Goal: Task Accomplishment & Management: Manage account settings

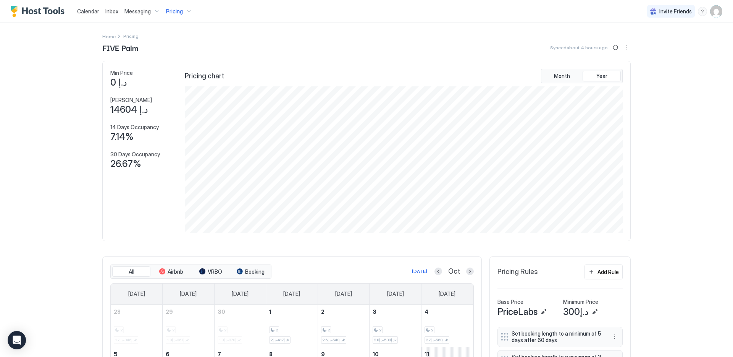
click at [437, 272] on button "Previous month" at bounding box center [439, 271] width 8 height 8
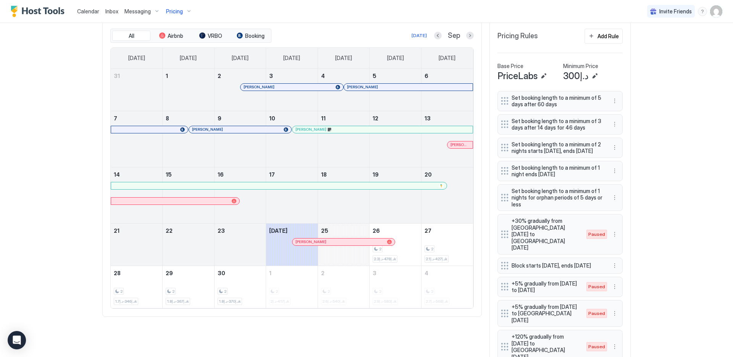
scroll to position [224, 0]
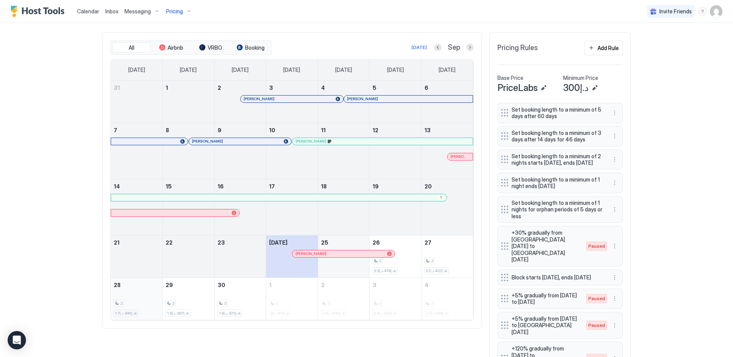
click at [144, 296] on div "2 د.إ346-د.إ1.7k" at bounding box center [136, 299] width 45 height 36
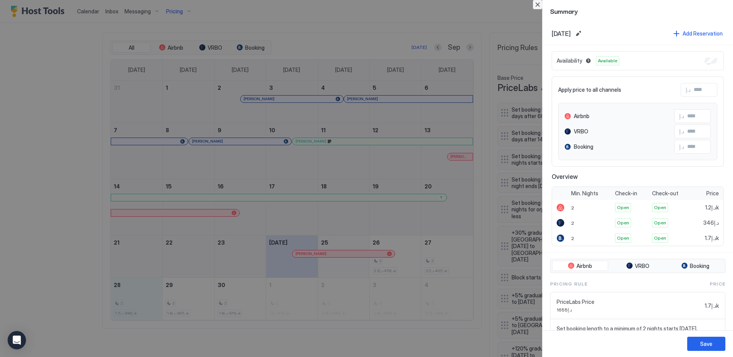
click at [538, 2] on button "Close" at bounding box center [537, 4] width 9 height 9
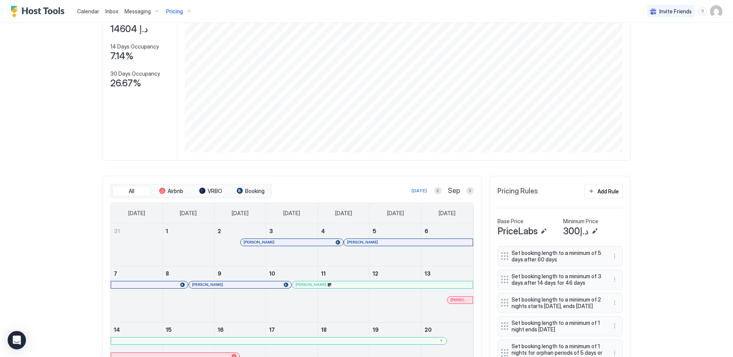
scroll to position [0, 0]
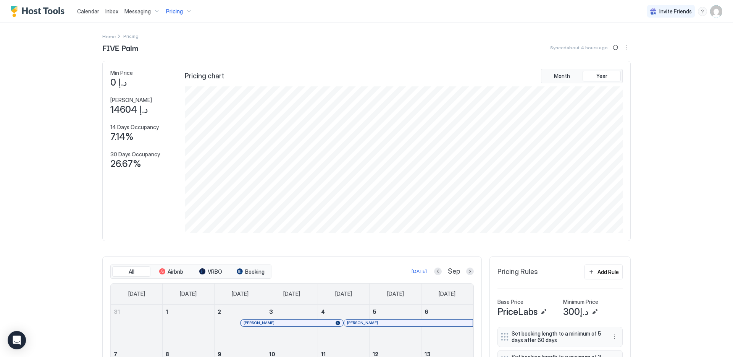
click at [181, 13] on span "Pricing" at bounding box center [174, 11] width 17 height 7
click at [193, 75] on span "[GEOGRAPHIC_DATA] 3603" at bounding box center [187, 74] width 62 height 6
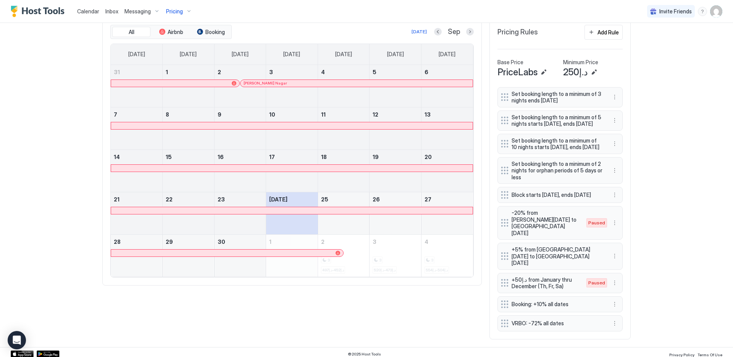
scroll to position [241, 0]
click at [468, 33] on button "Next month" at bounding box center [470, 31] width 8 height 8
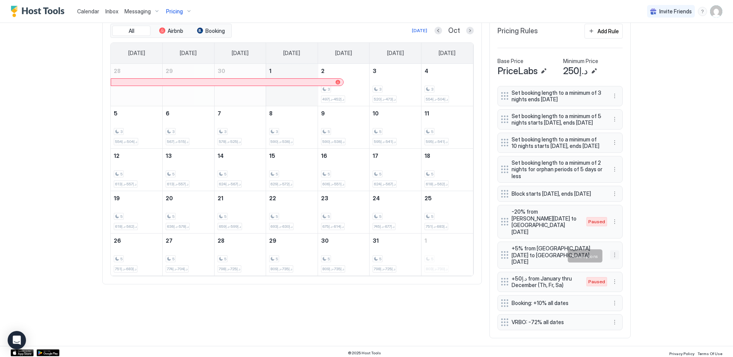
click at [615, 255] on button "More options" at bounding box center [614, 254] width 9 height 9
click at [618, 265] on div "Edit" at bounding box center [619, 267] width 17 height 6
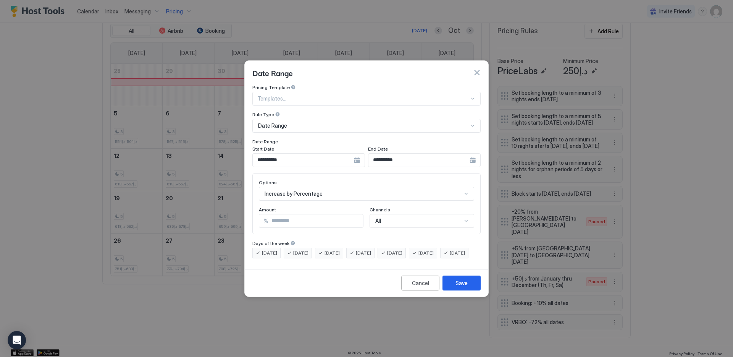
drag, startPoint x: 247, startPoint y: 212, endPoint x: 207, endPoint y: 208, distance: 39.9
click at [230, 210] on div "**********" at bounding box center [366, 178] width 733 height 357
type input "**"
click at [455, 287] on button "Save" at bounding box center [462, 282] width 38 height 15
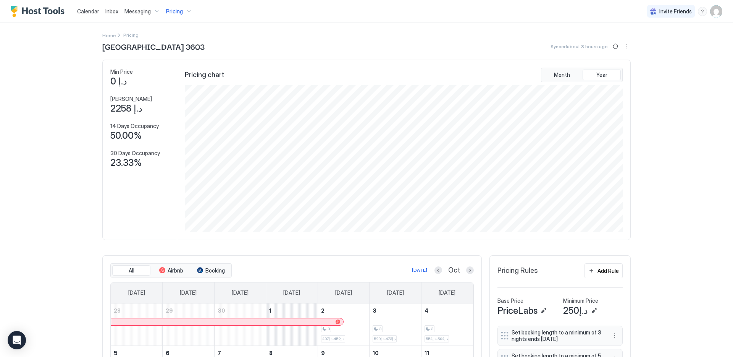
scroll to position [0, 0]
click at [613, 41] on div "Home Pricing [GEOGRAPHIC_DATA] 3603 Synced about 3 hours ago Min Price د.إ 0 Ma…" at bounding box center [366, 304] width 529 height 563
click at [613, 45] on button "Sync prices" at bounding box center [615, 47] width 9 height 9
click at [178, 11] on span "Pricing" at bounding box center [174, 11] width 17 height 7
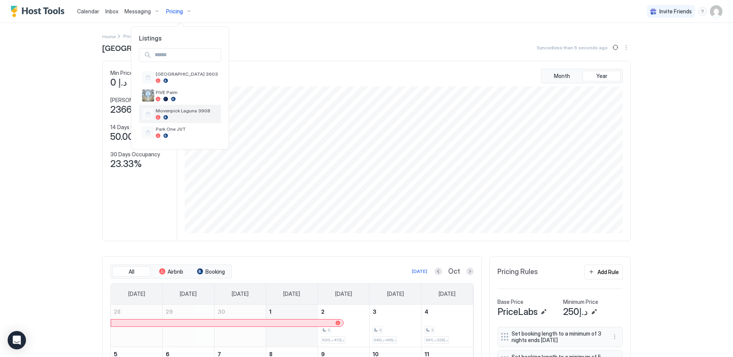
click at [180, 118] on div at bounding box center [187, 117] width 62 height 5
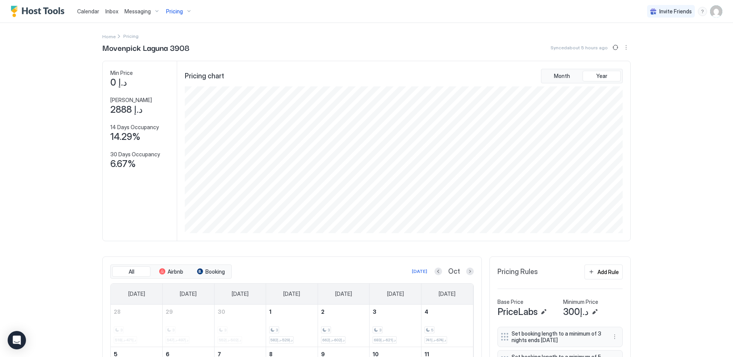
click at [175, 7] on div "Pricing" at bounding box center [179, 11] width 32 height 13
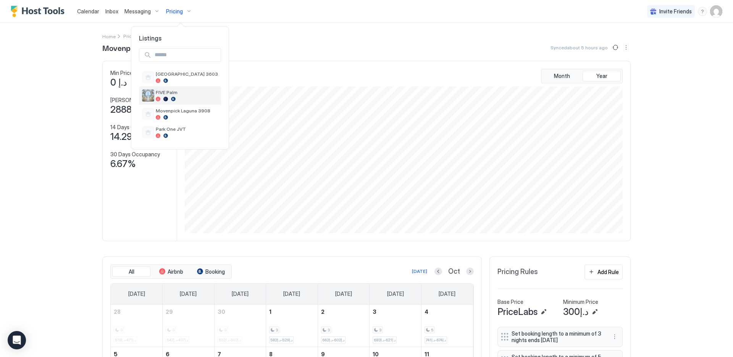
click at [169, 97] on div at bounding box center [187, 99] width 62 height 5
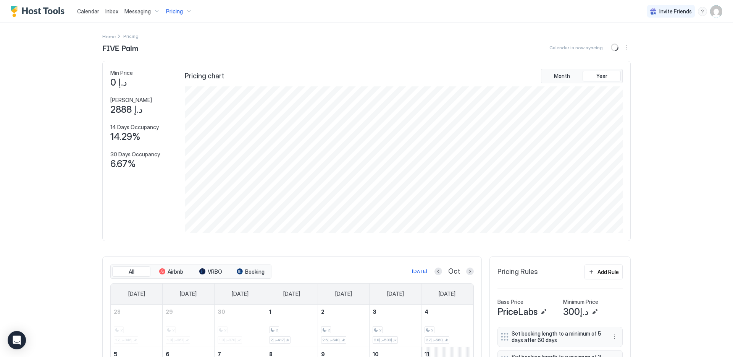
click at [180, 16] on div "Pricing" at bounding box center [179, 11] width 32 height 13
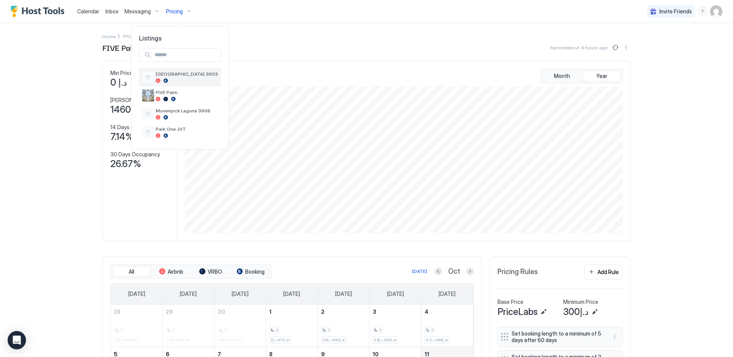
click at [181, 82] on div at bounding box center [187, 80] width 62 height 5
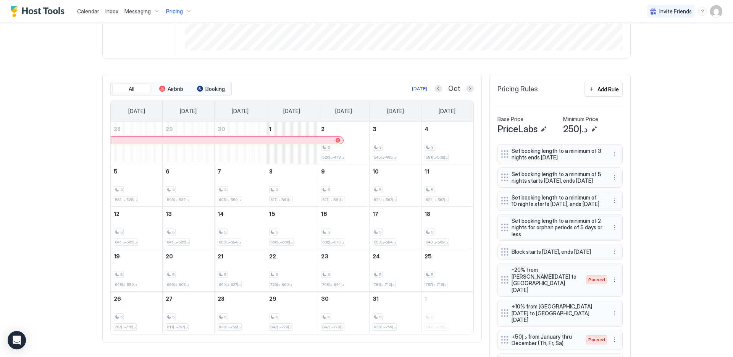
scroll to position [185, 0]
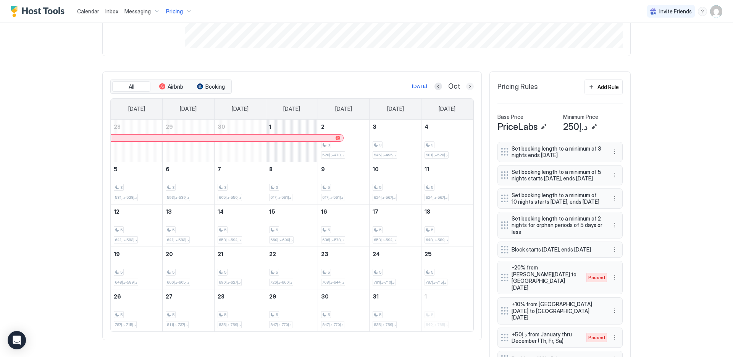
click at [466, 86] on button "Next month" at bounding box center [470, 87] width 8 height 8
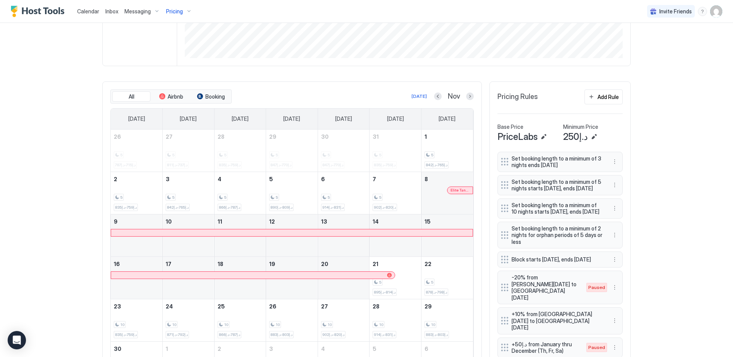
scroll to position [170, 0]
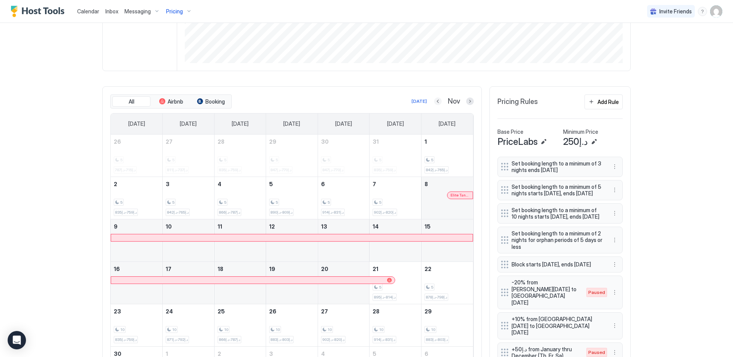
click at [434, 102] on button "Previous month" at bounding box center [438, 101] width 8 height 8
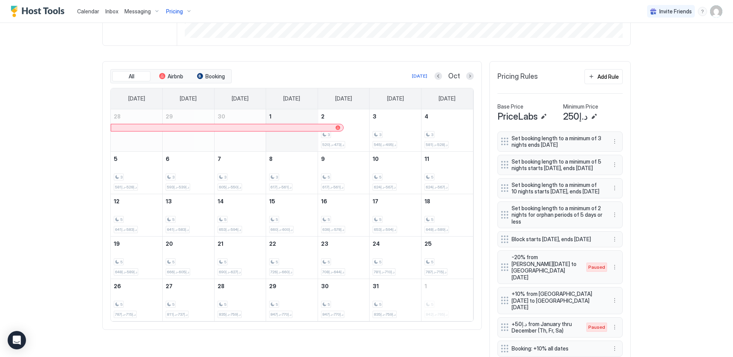
scroll to position [220, 0]
